Goal: Find specific page/section: Find specific page/section

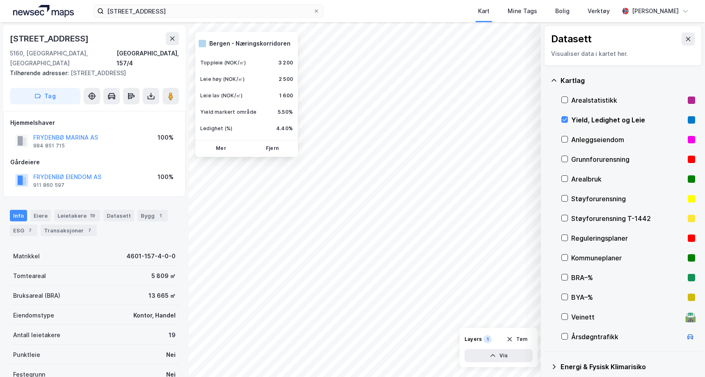
scroll to position [10, 0]
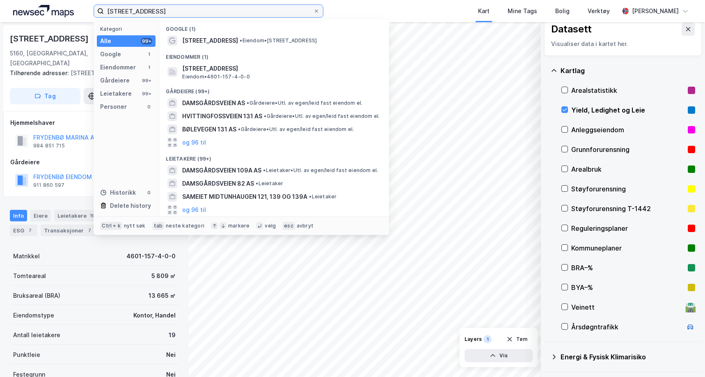
drag, startPoint x: 183, startPoint y: 11, endPoint x: 16, endPoint y: 0, distance: 167.5
click at [18, 0] on div "[STREET_ADDRESS] Kategori Alle 99+ Google 1 Eiendommer 1 Gårdeiere 99+ Leietake…" at bounding box center [352, 11] width 705 height 22
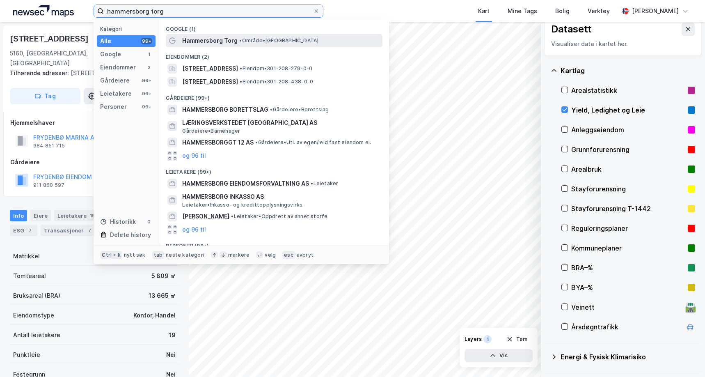
type input "hammersborg torg"
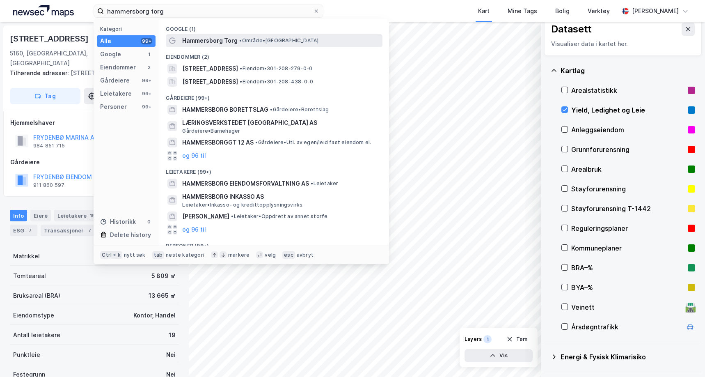
click at [230, 41] on span "Hammersborg Torg" at bounding box center [209, 41] width 55 height 10
